Goal: Check status: Check status

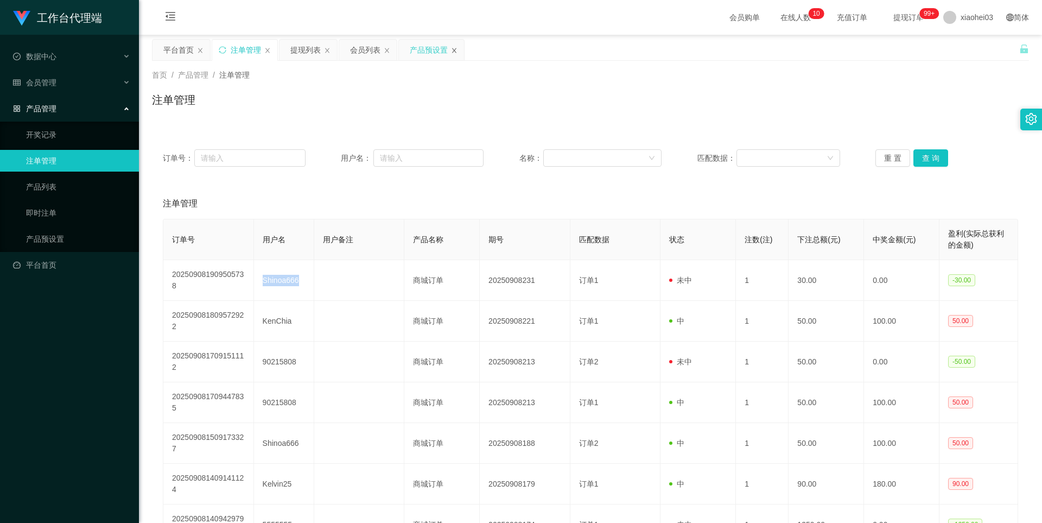
click at [455, 47] on icon "图标: close" at bounding box center [454, 50] width 7 height 7
click at [59, 236] on link "产品预设置" at bounding box center [78, 239] width 104 height 22
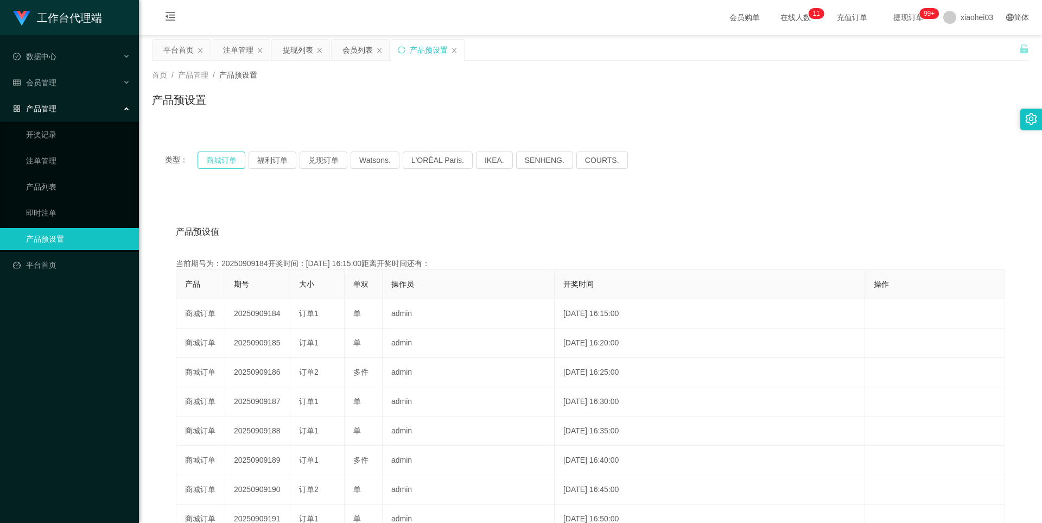
click at [242, 162] on button "商城订单" at bounding box center [222, 159] width 48 height 17
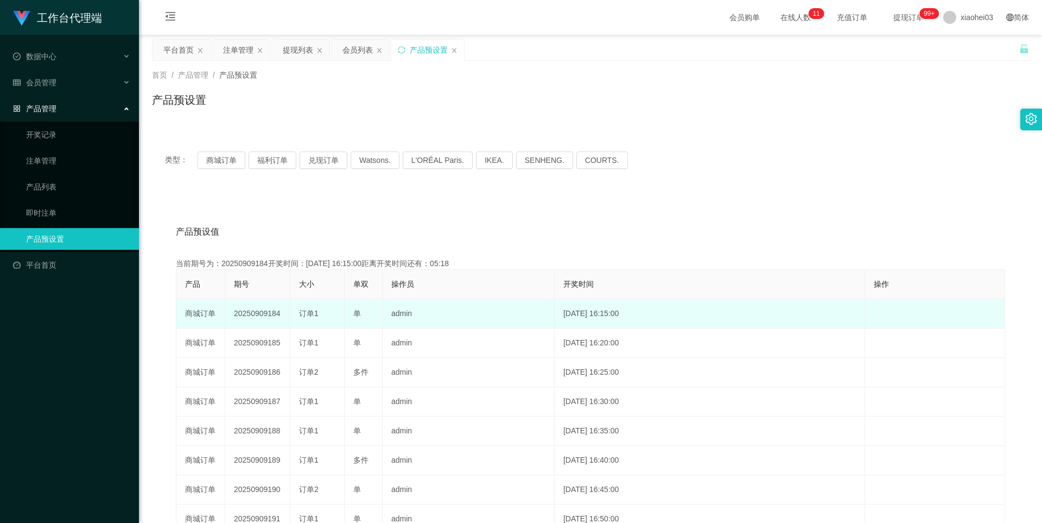
click at [250, 313] on td "20250909184" at bounding box center [257, 313] width 65 height 29
copy td "20250909184"
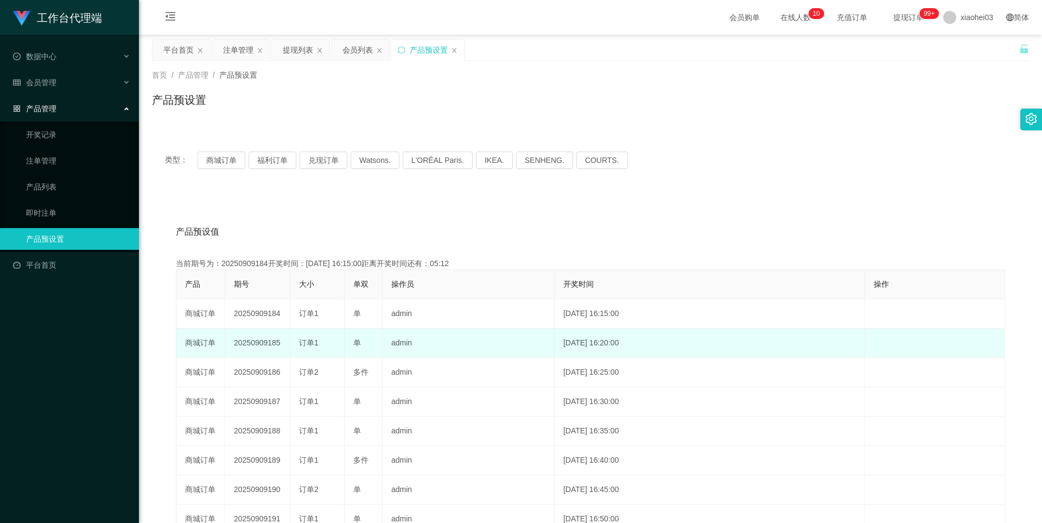
click at [359, 329] on td "单" at bounding box center [364, 342] width 38 height 29
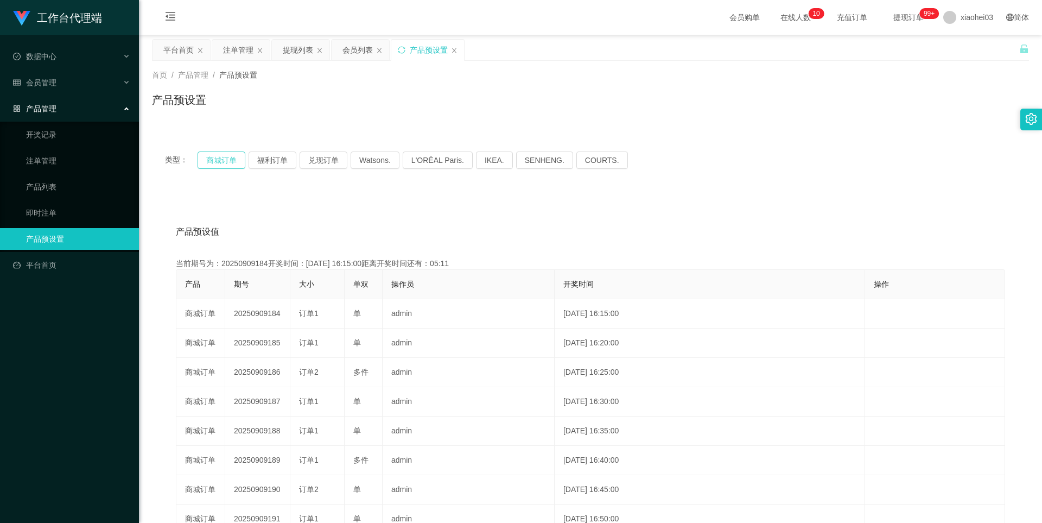
click at [231, 158] on button "商城订单" at bounding box center [222, 159] width 48 height 17
click at [459, 50] on div "产品预设置" at bounding box center [427, 50] width 73 height 21
click at [455, 50] on icon "图标: close" at bounding box center [454, 50] width 4 height 5
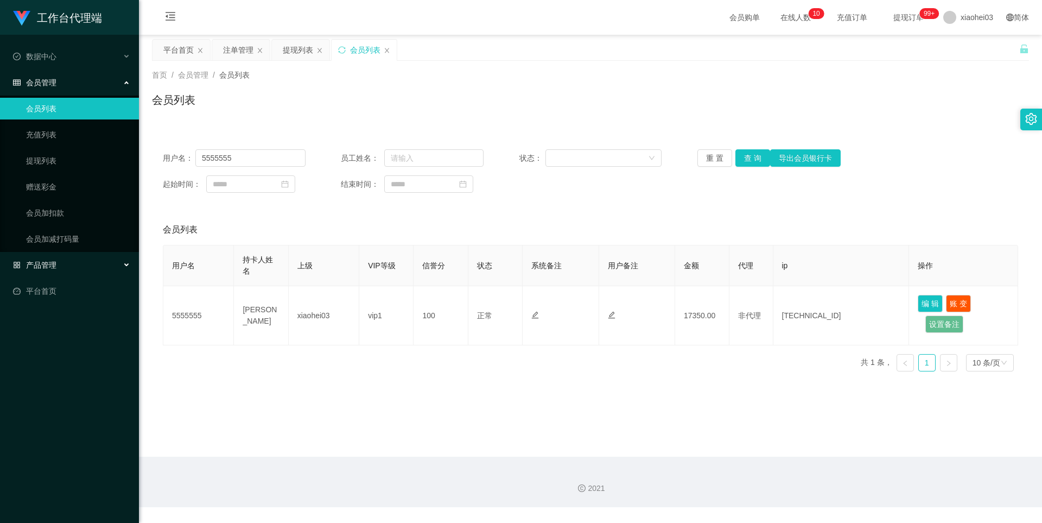
click at [51, 268] on span "产品管理" at bounding box center [34, 265] width 43 height 9
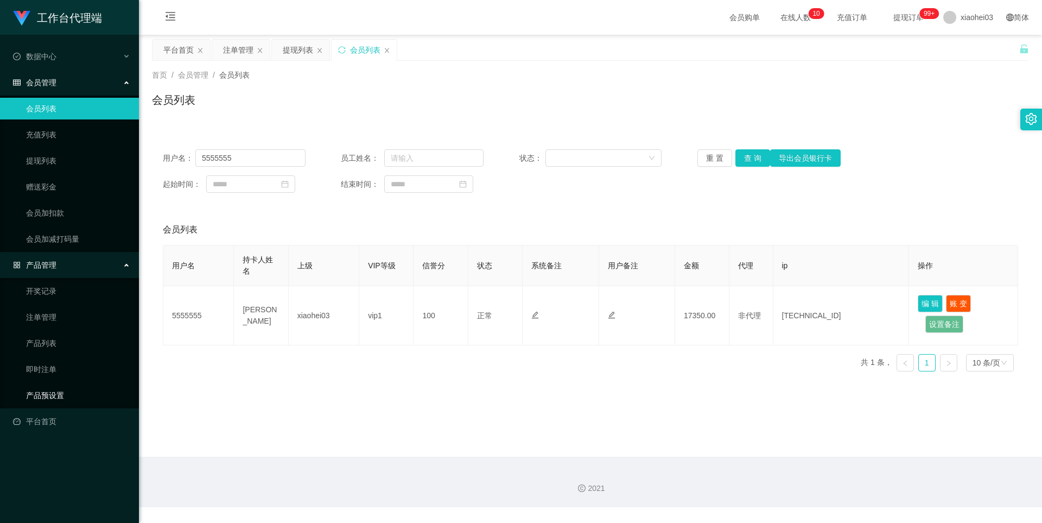
click at [56, 392] on link "产品预设置" at bounding box center [78, 395] width 104 height 22
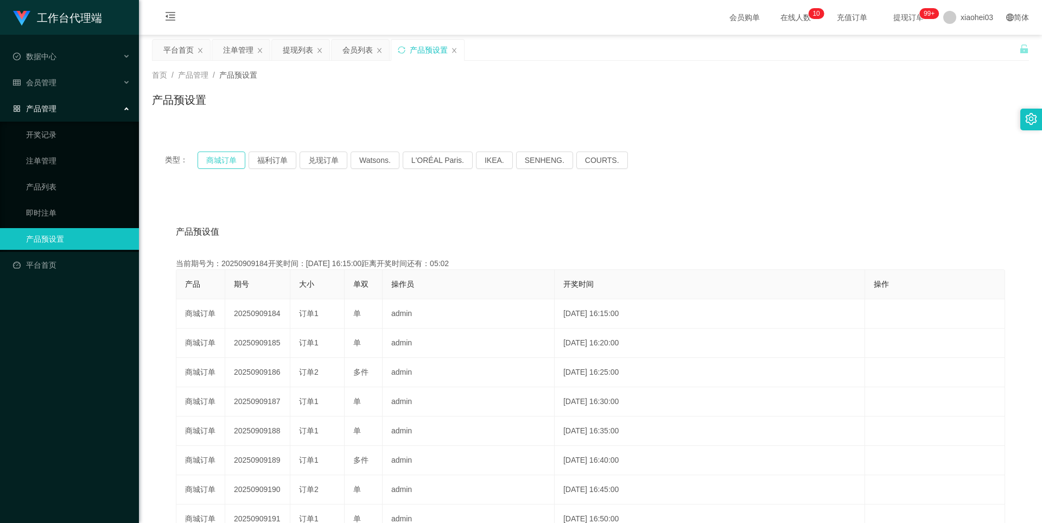
click at [226, 164] on button "商城订单" at bounding box center [222, 159] width 48 height 17
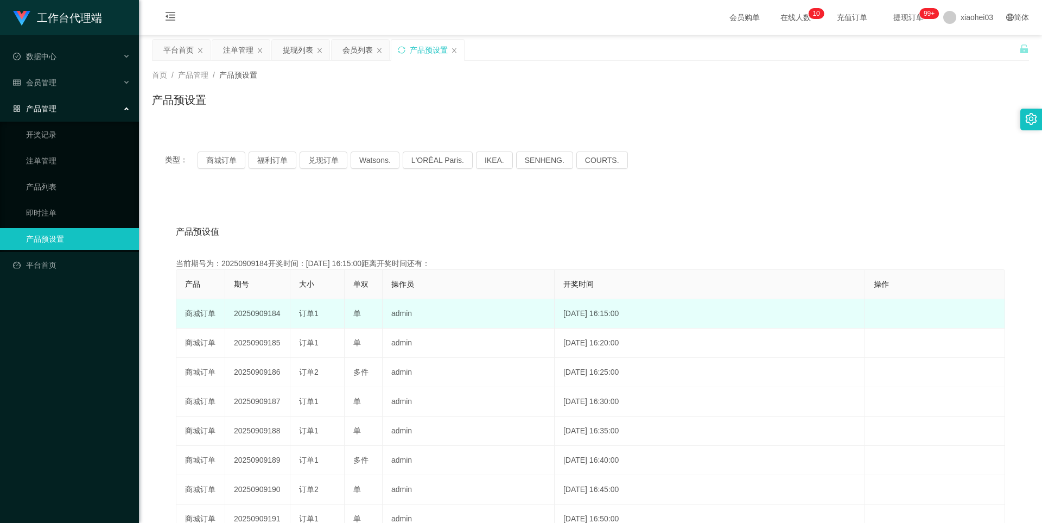
click at [259, 313] on td "20250909184" at bounding box center [257, 313] width 65 height 29
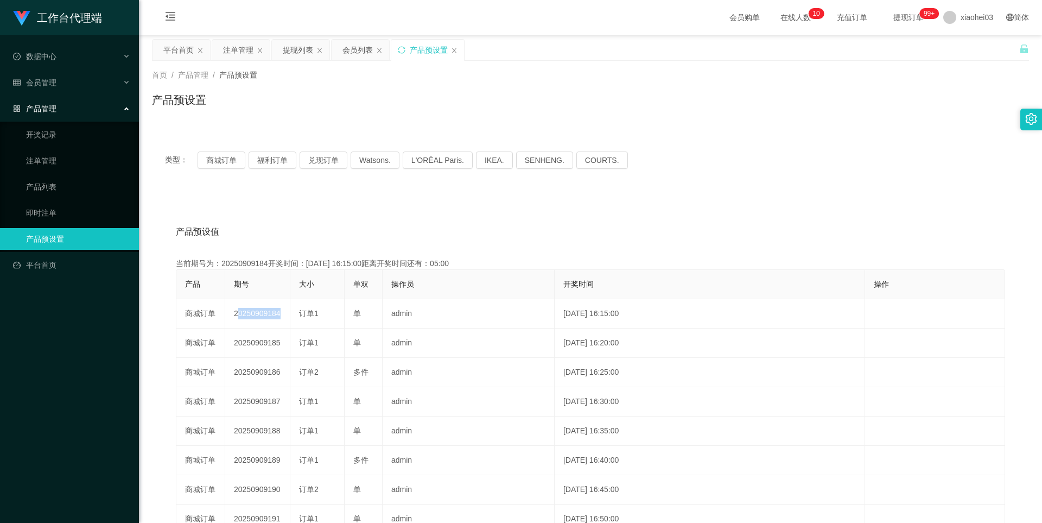
copy td "20250909184"
click at [226, 50] on div "注单管理" at bounding box center [238, 50] width 30 height 21
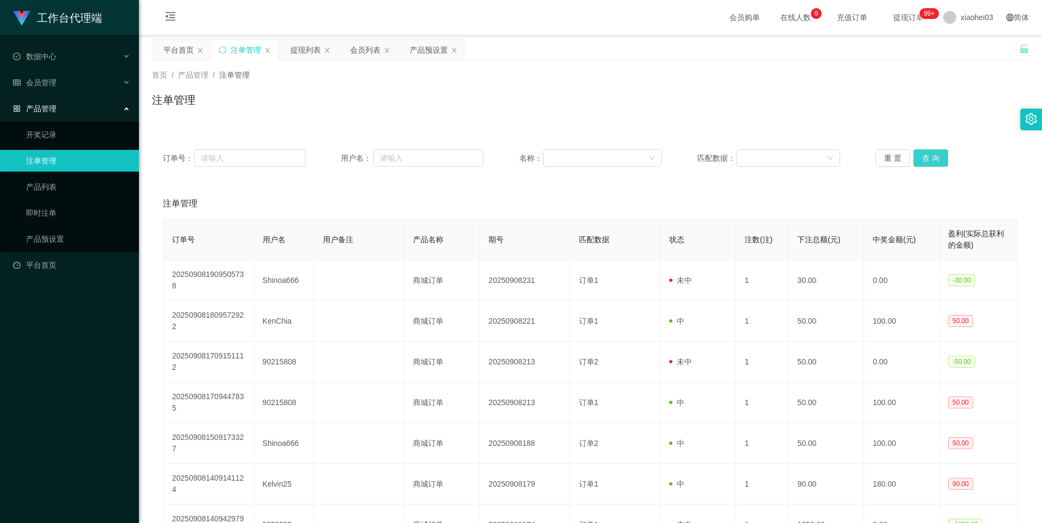
click at [935, 158] on button "查 询" at bounding box center [930, 157] width 35 height 17
click at [935, 158] on div "重 置 查 询" at bounding box center [946, 157] width 143 height 17
click at [935, 158] on button "查 询" at bounding box center [930, 157] width 35 height 17
click at [922, 156] on button "查 询" at bounding box center [930, 157] width 35 height 17
click at [922, 156] on div "重 置 查 询" at bounding box center [946, 157] width 143 height 17
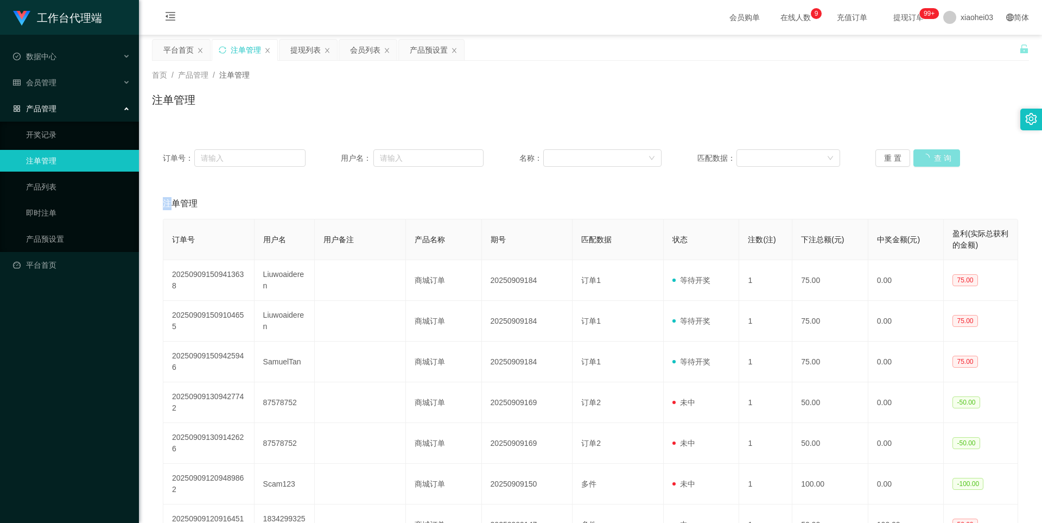
click at [922, 156] on button "查 询" at bounding box center [936, 157] width 47 height 17
click at [922, 156] on div "重 置 查 询" at bounding box center [946, 157] width 143 height 17
click at [454, 50] on icon "图标: close" at bounding box center [454, 50] width 4 height 5
drag, startPoint x: 61, startPoint y: 243, endPoint x: 71, endPoint y: 243, distance: 9.8
click at [61, 242] on link "产品预设置" at bounding box center [78, 239] width 104 height 22
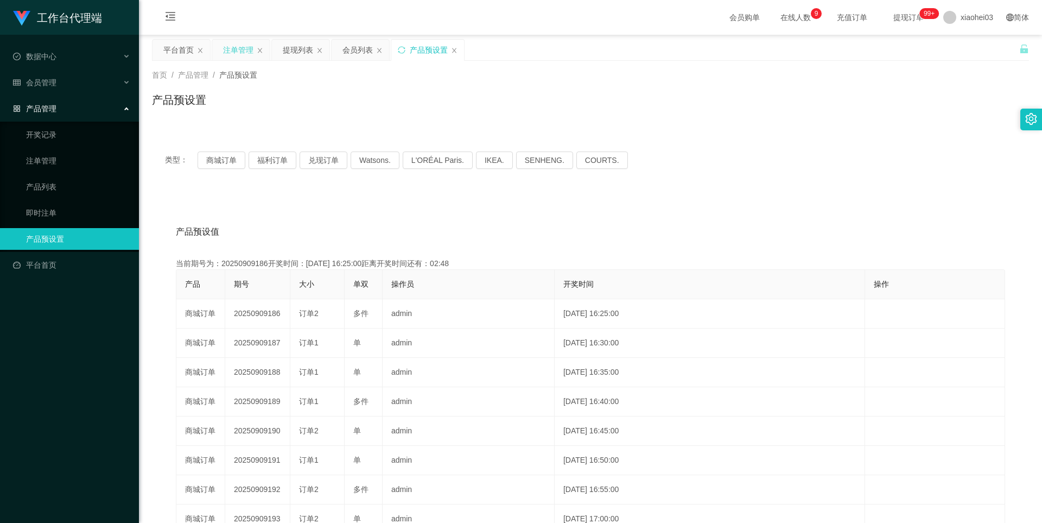
click at [232, 50] on div "注单管理" at bounding box center [238, 50] width 30 height 21
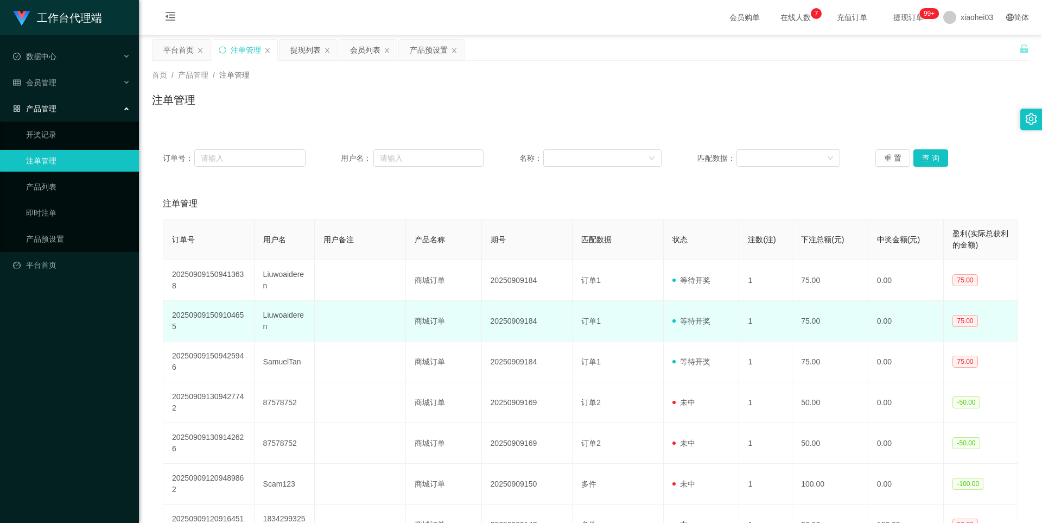
click at [276, 318] on td "Liuwoaideren" at bounding box center [285, 321] width 61 height 41
copy td "Liuwoaideren"
